Goal: Task Accomplishment & Management: Use online tool/utility

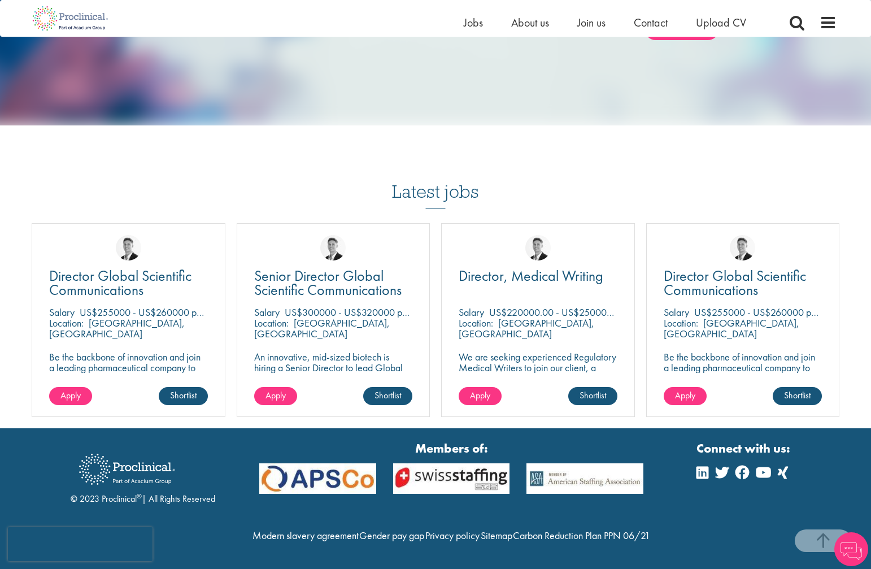
scroll to position [940, 0]
click at [474, 24] on span "Jobs" at bounding box center [473, 22] width 19 height 15
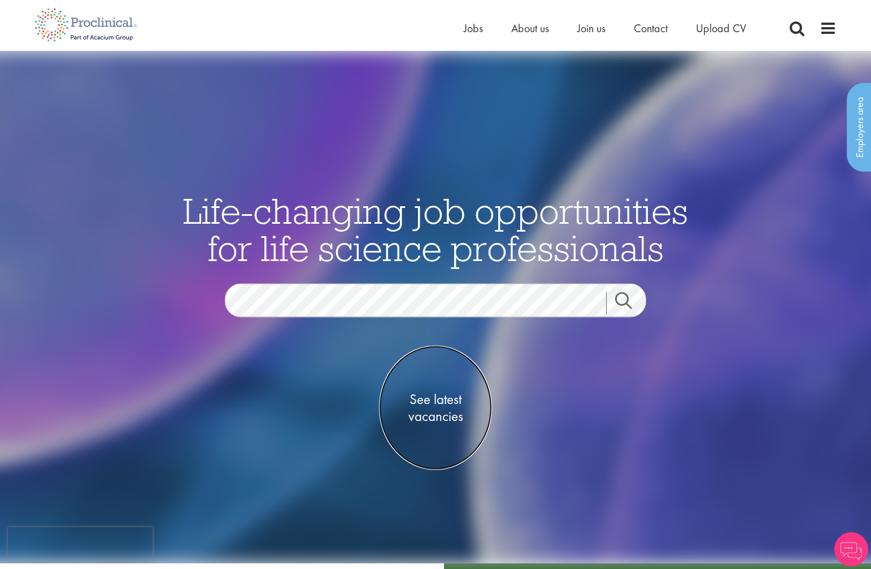
click at [421, 415] on span "See latest vacancies" at bounding box center [435, 407] width 113 height 34
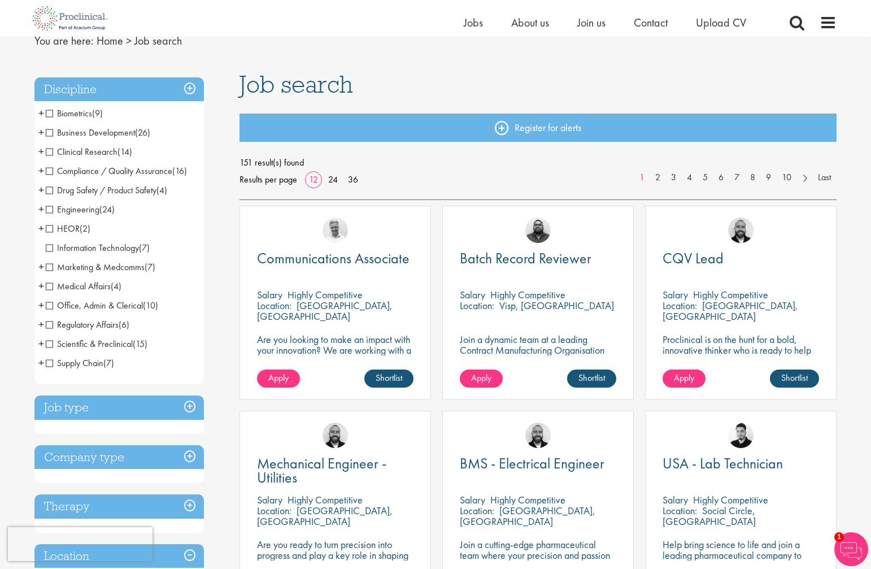
scroll to position [53, 0]
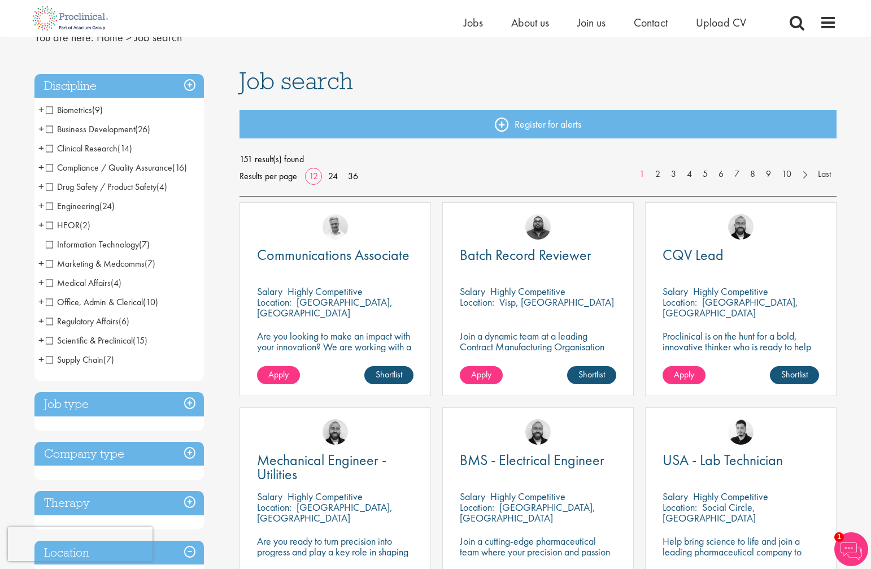
click at [116, 266] on span "Marketing & Medcomms" at bounding box center [95, 264] width 99 height 12
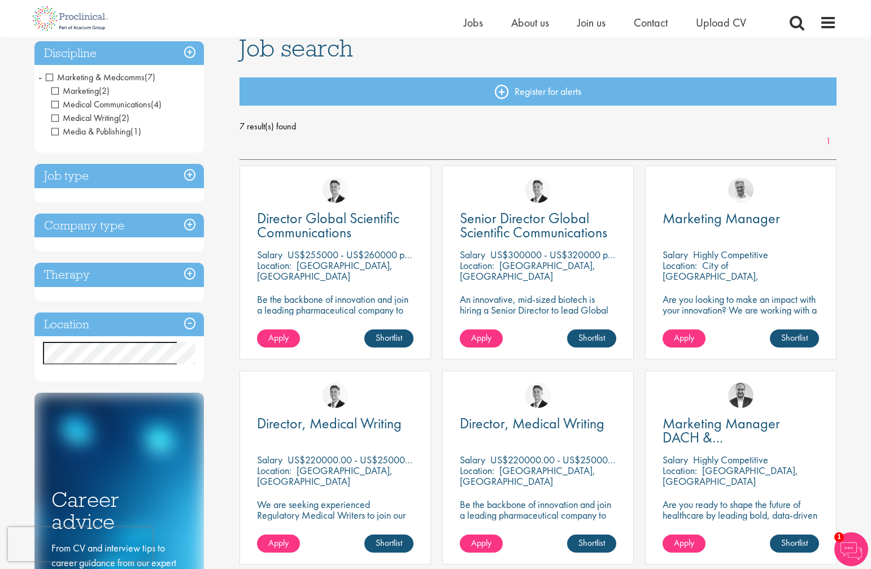
scroll to position [83, 0]
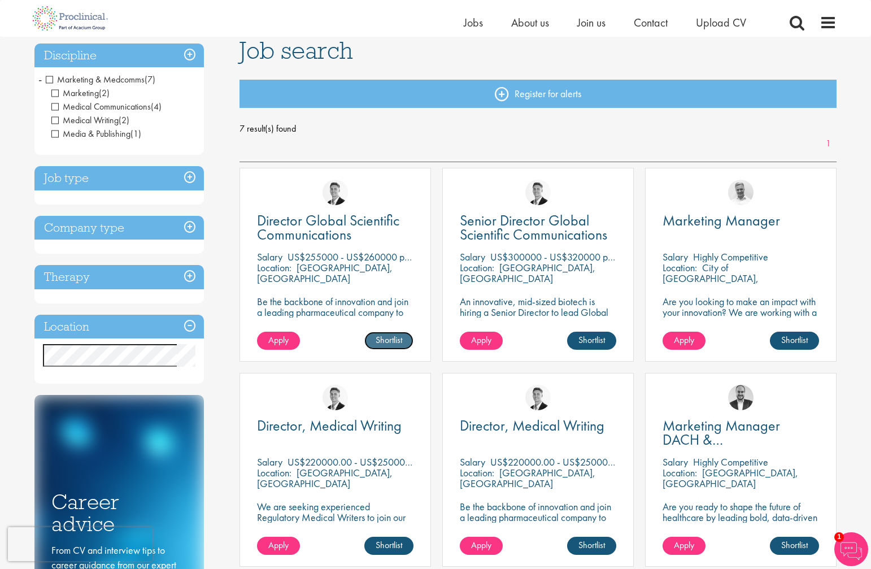
click at [386, 342] on link "Shortlist" at bounding box center [388, 341] width 49 height 18
click at [386, 342] on link "Shortlisted" at bounding box center [384, 341] width 58 height 18
click at [53, 118] on span "Medical Writing" at bounding box center [84, 120] width 67 height 12
click at [55, 132] on span "Media & Publishing" at bounding box center [90, 134] width 79 height 12
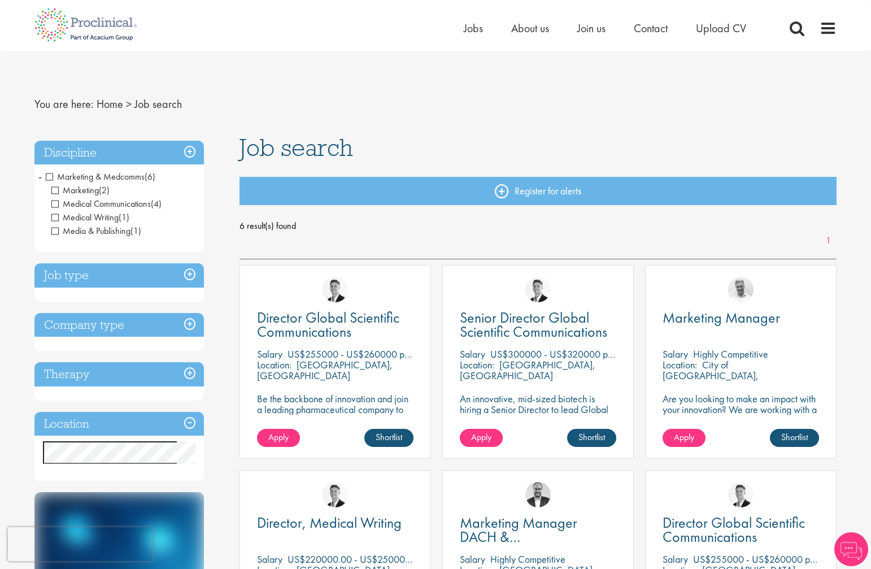
click at [138, 279] on h3 "Job type" at bounding box center [118, 275] width 169 height 24
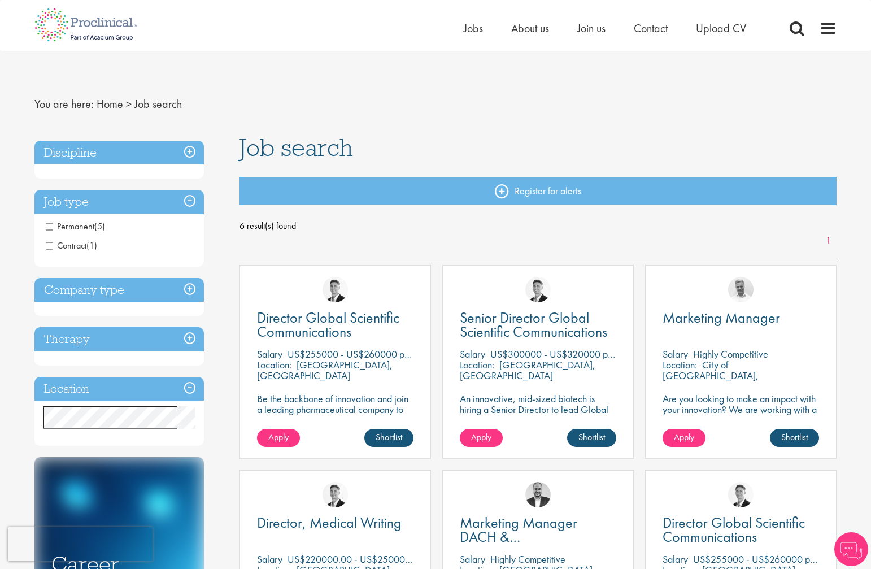
click at [145, 292] on h3 "Company type" at bounding box center [118, 290] width 169 height 24
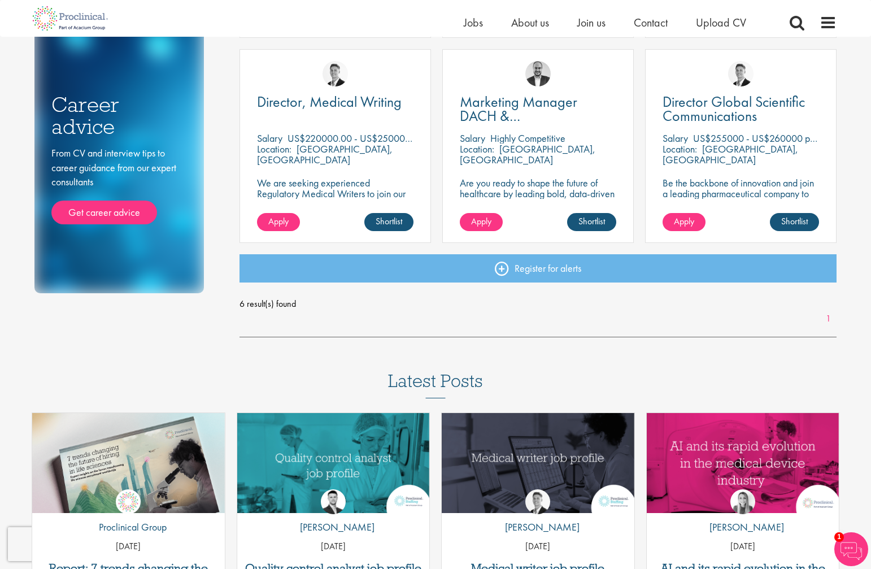
scroll to position [411, 0]
